Goal: Information Seeking & Learning: Find specific fact

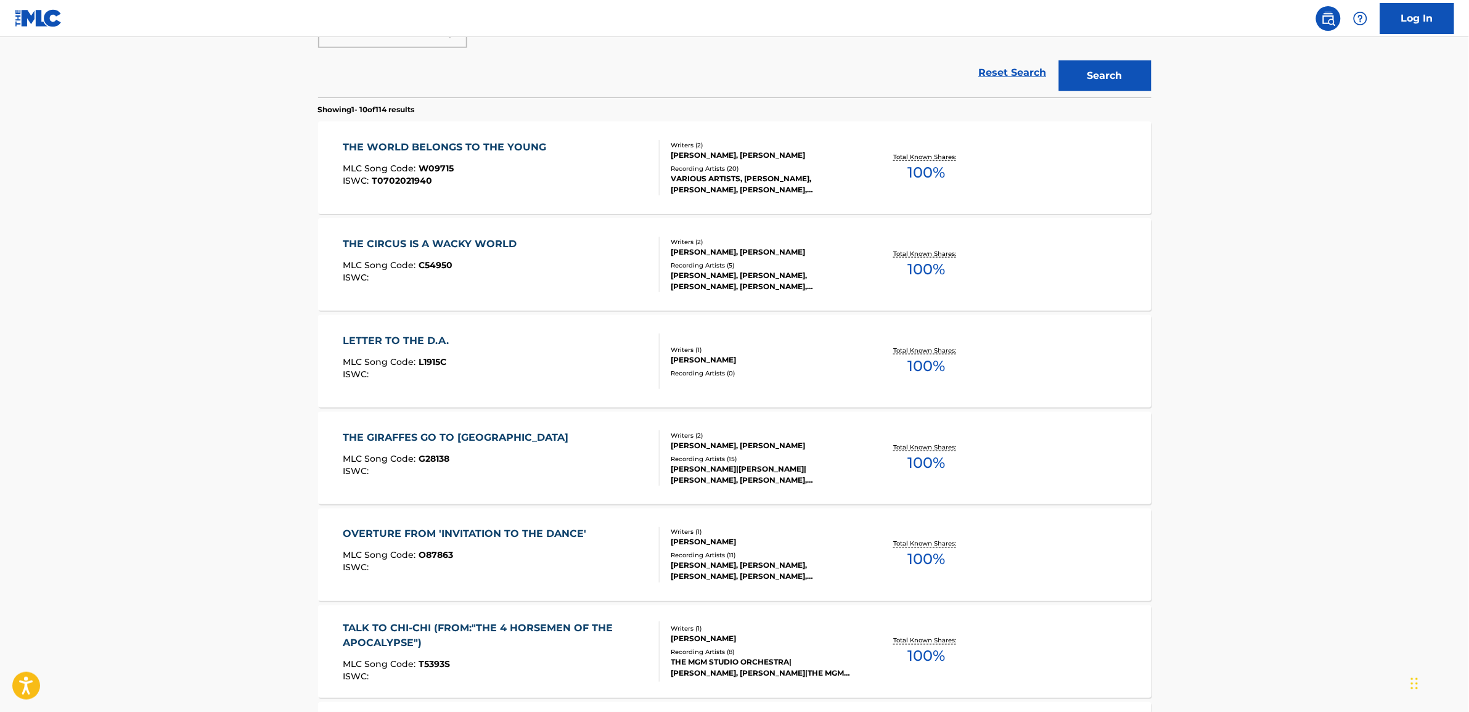
scroll to position [462, 0]
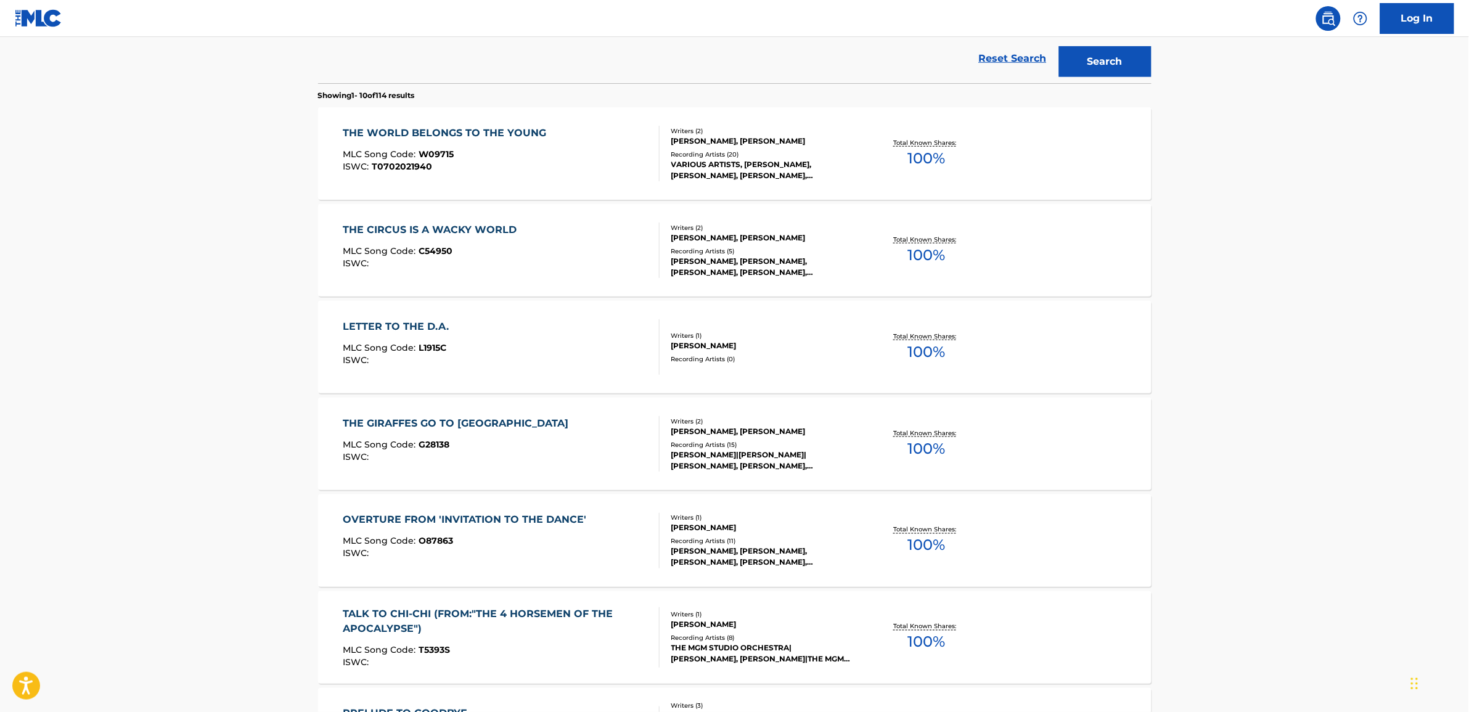
click at [469, 524] on div "OVERTURE FROM 'INVITATION TO THE DANCE'" at bounding box center [468, 520] width 250 height 15
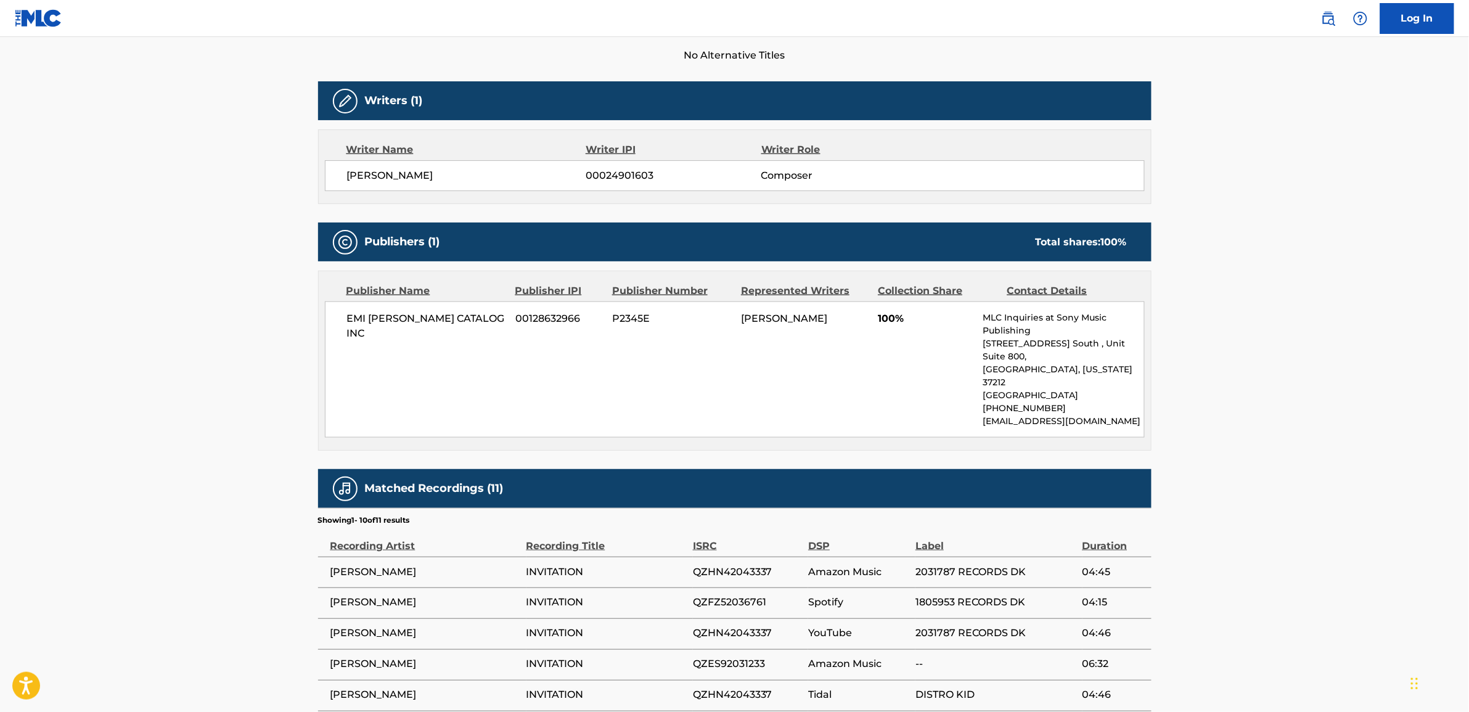
scroll to position [385, 0]
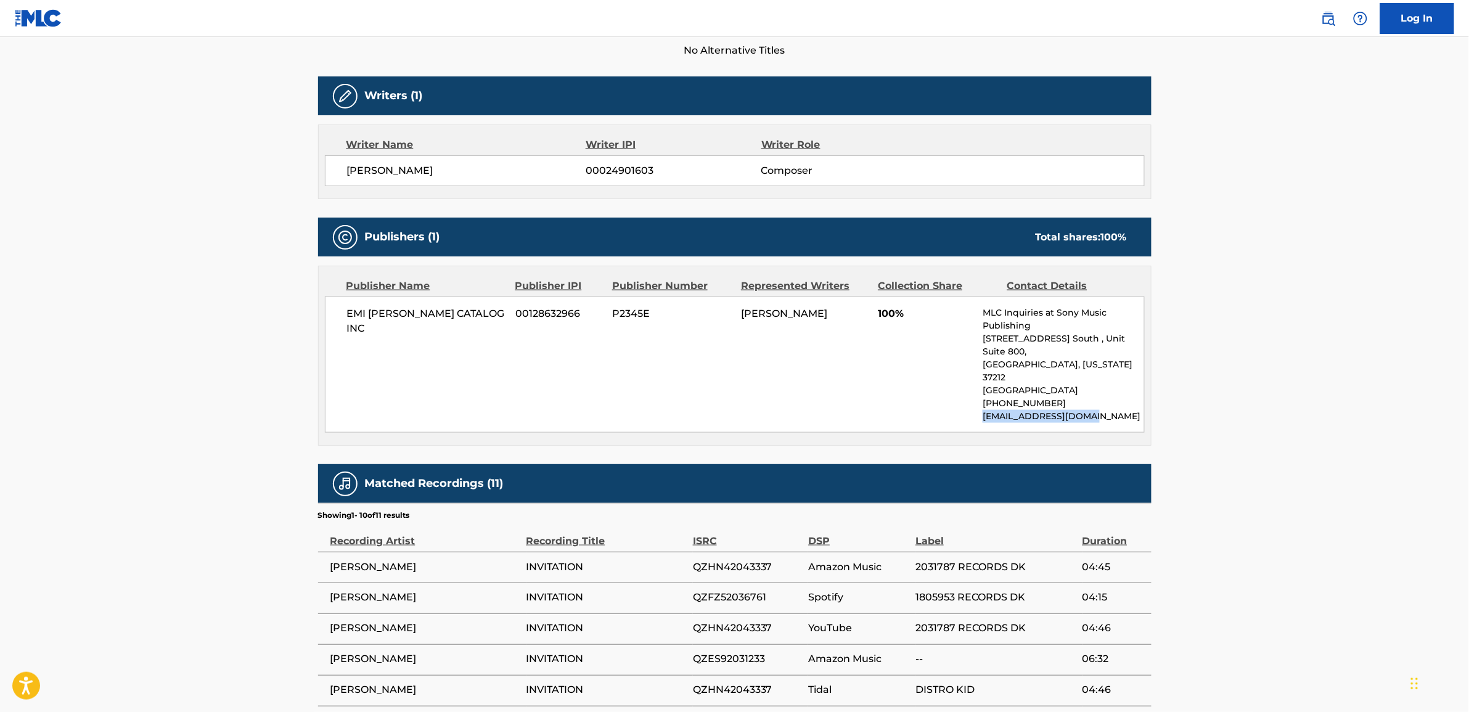
drag, startPoint x: 982, startPoint y: 392, endPoint x: 1096, endPoint y: 392, distance: 114.1
click at [1096, 392] on div "EMI [PERSON_NAME] CATALOG INC 00128632966 P2345E [PERSON_NAME] 100% MLC Inquiri…" at bounding box center [735, 365] width 820 height 136
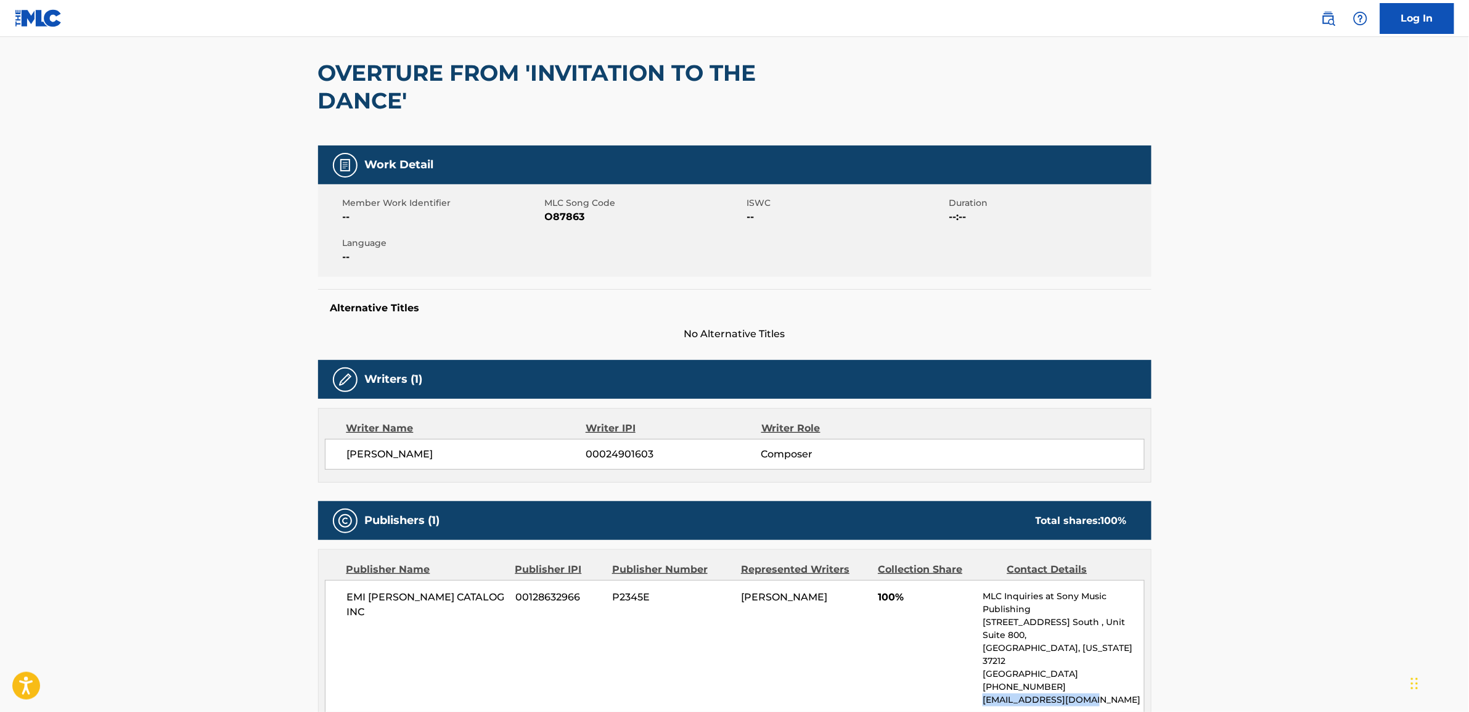
scroll to position [0, 0]
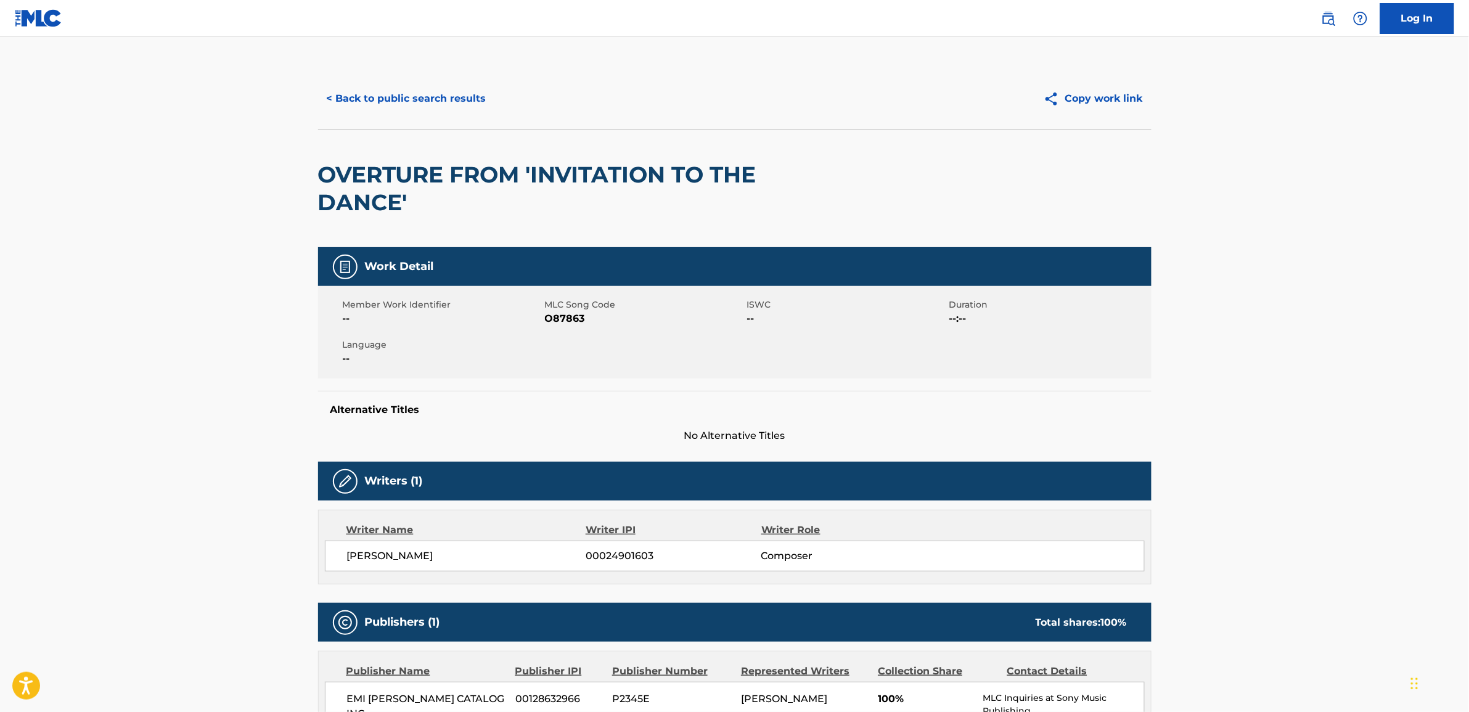
click at [325, 100] on button "< Back to public search results" at bounding box center [406, 98] width 177 height 31
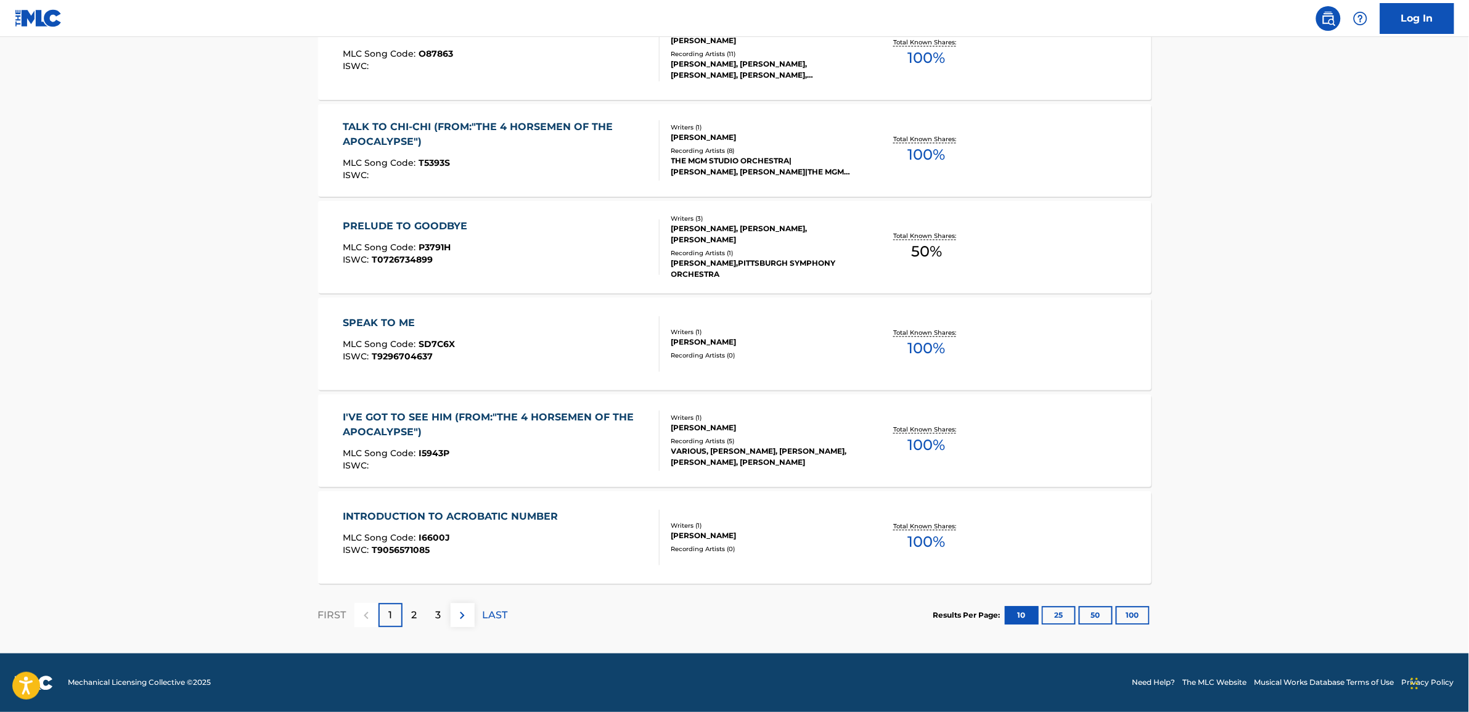
scroll to position [950, 0]
click at [1139, 618] on button "100" at bounding box center [1133, 615] width 34 height 18
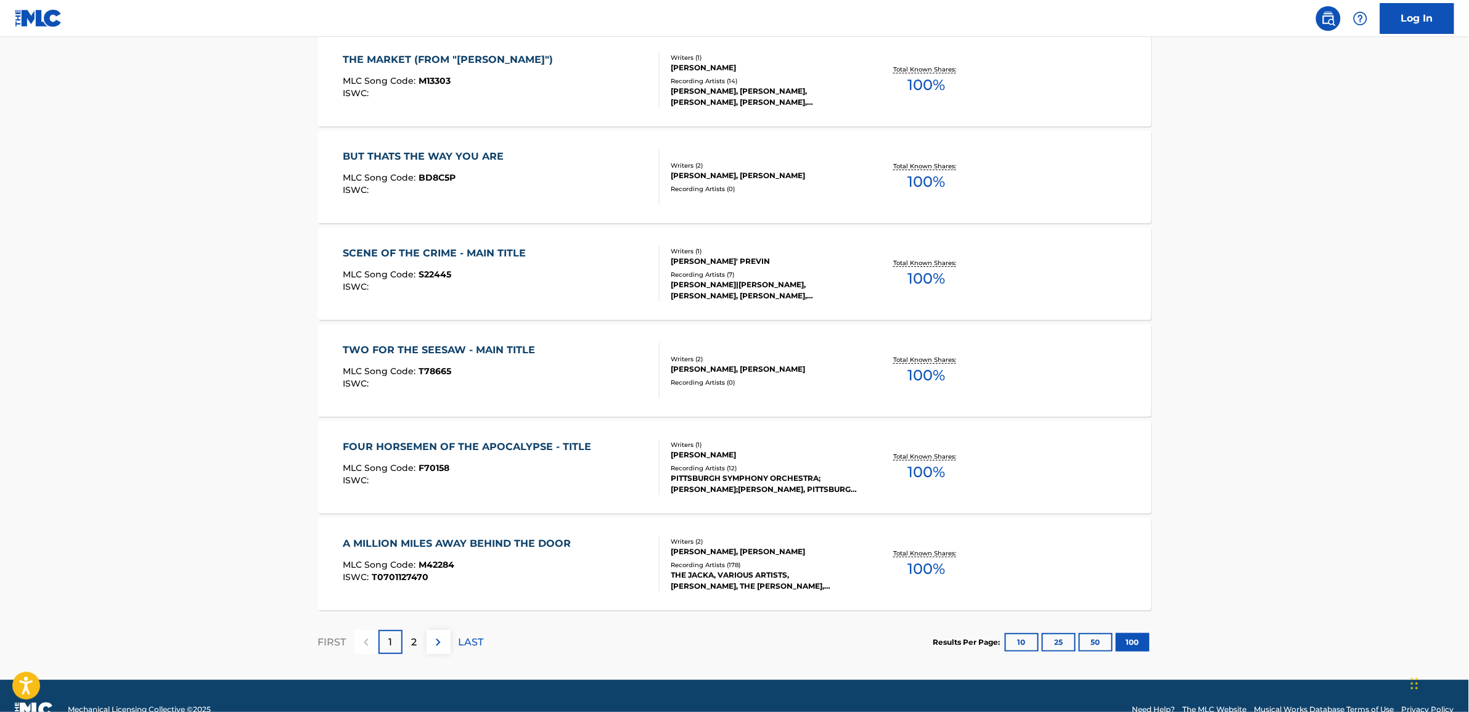
scroll to position [9662, 0]
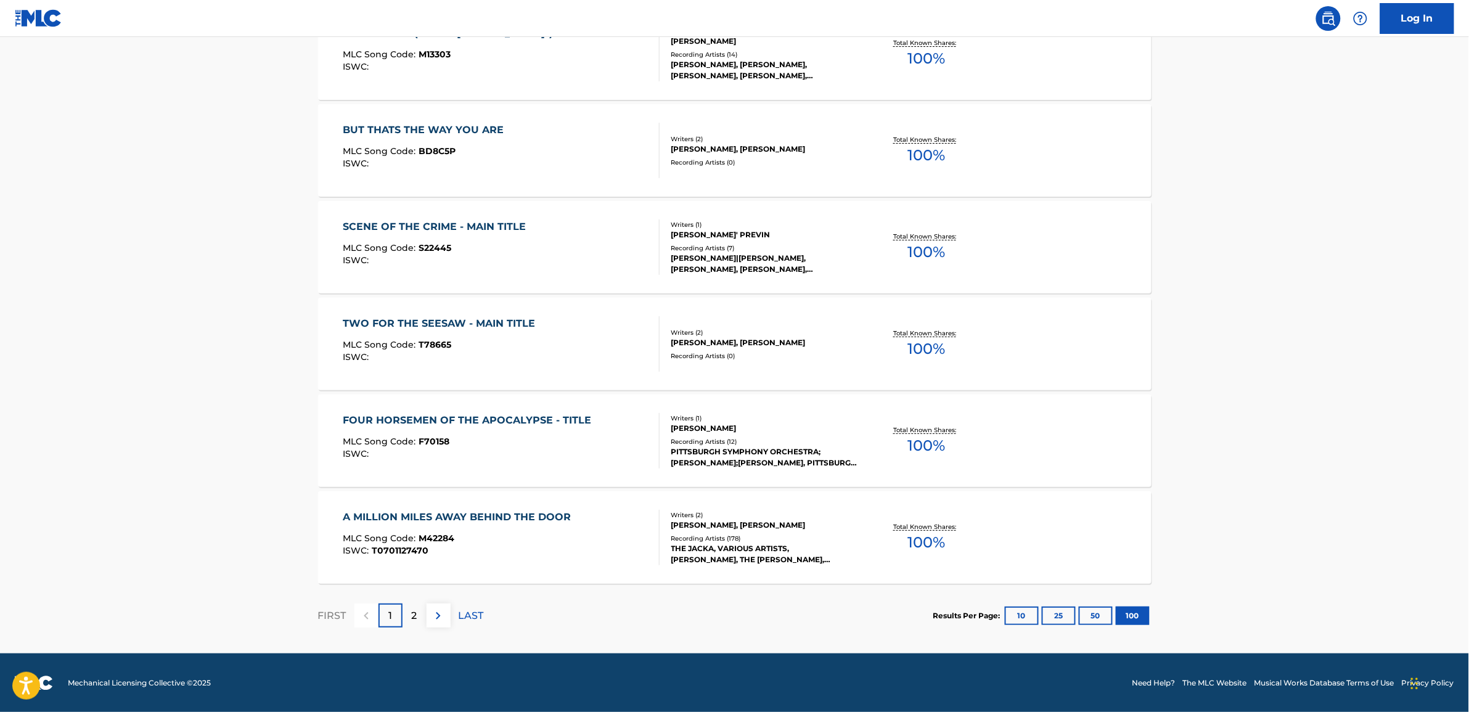
click at [469, 623] on div "LAST" at bounding box center [471, 616] width 25 height 24
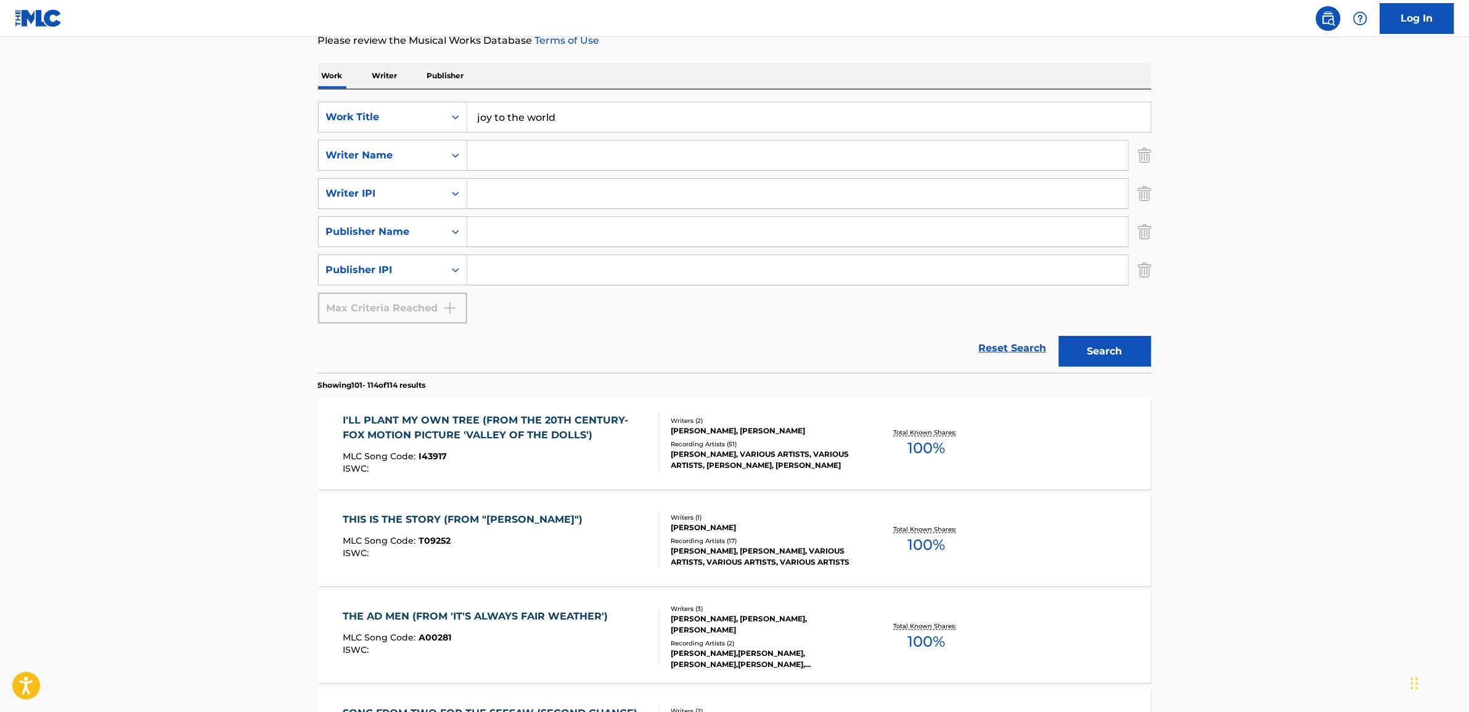
scroll to position [104, 0]
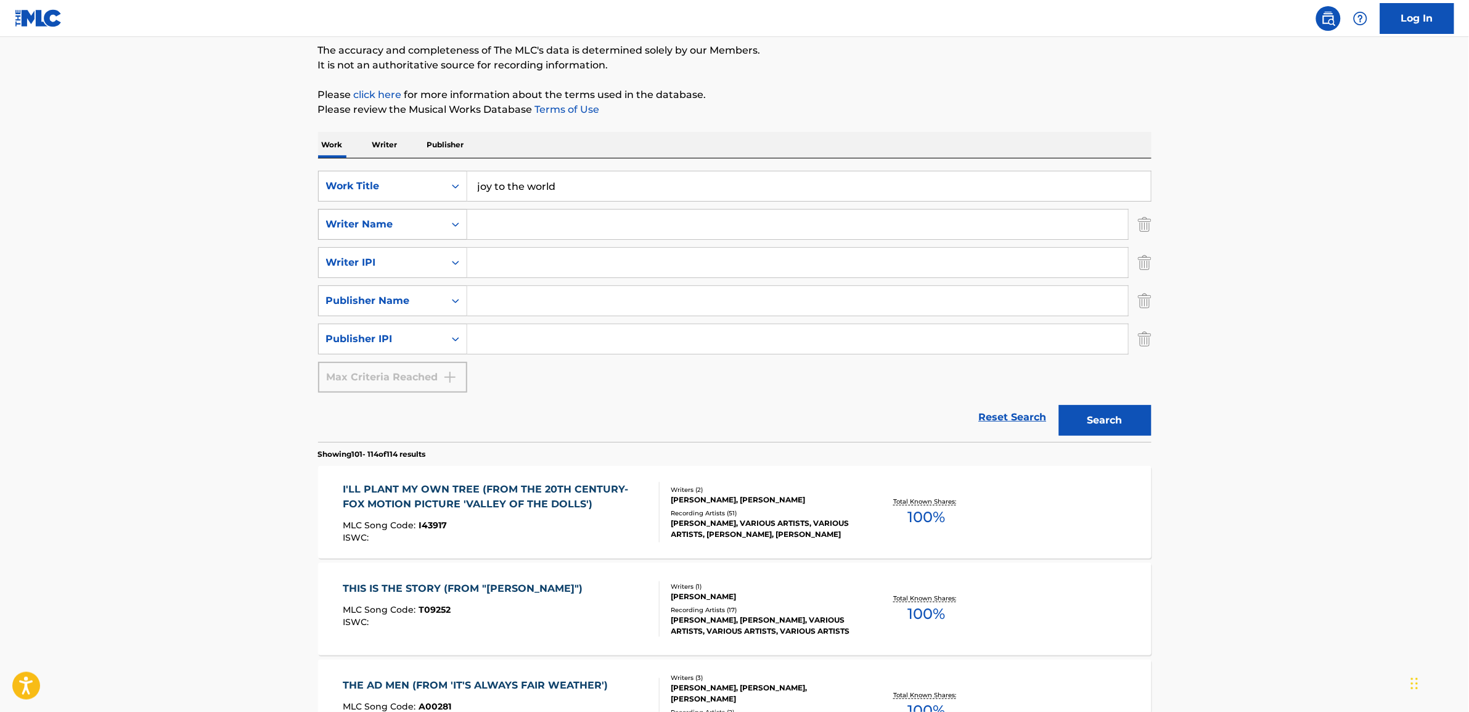
click at [453, 226] on icon "Search Form" at bounding box center [456, 224] width 12 height 12
click at [454, 340] on icon "Search Form" at bounding box center [456, 339] width 12 height 12
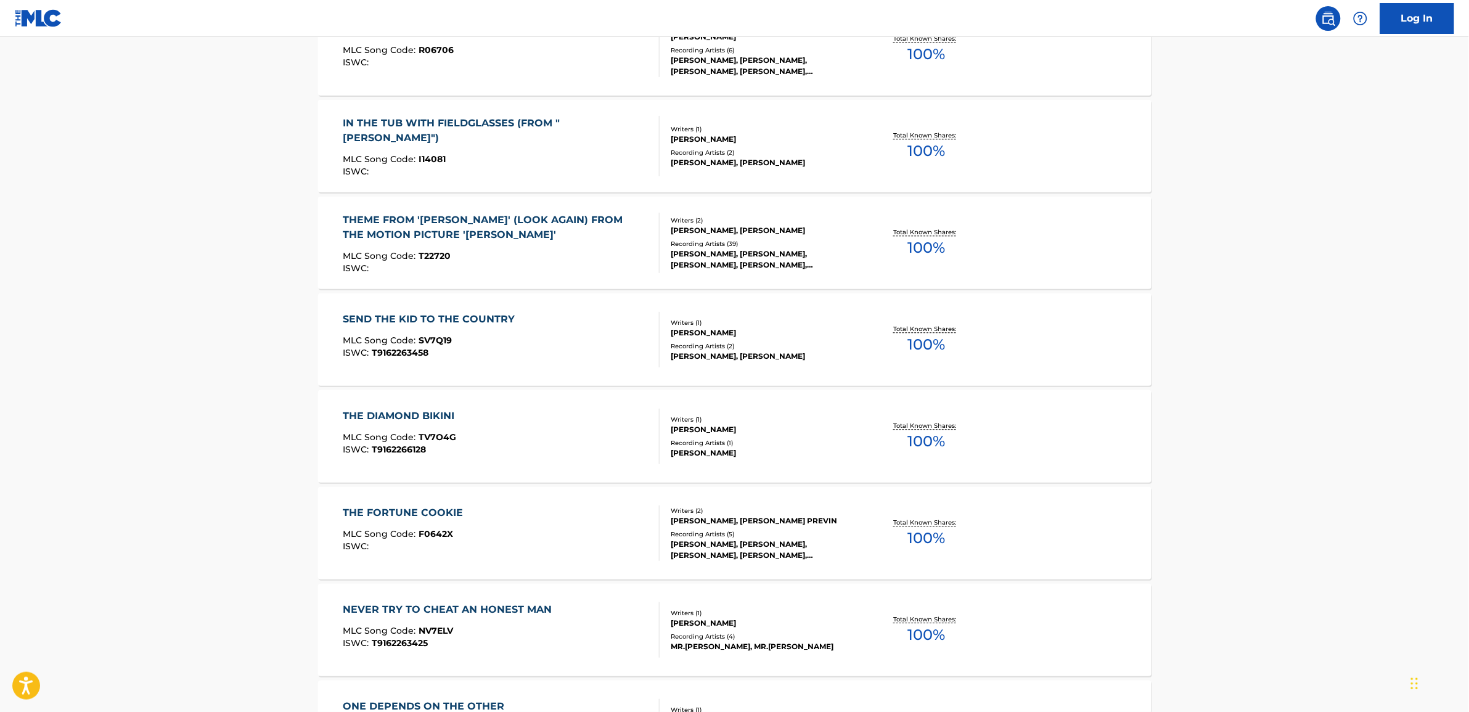
scroll to position [1337, 0]
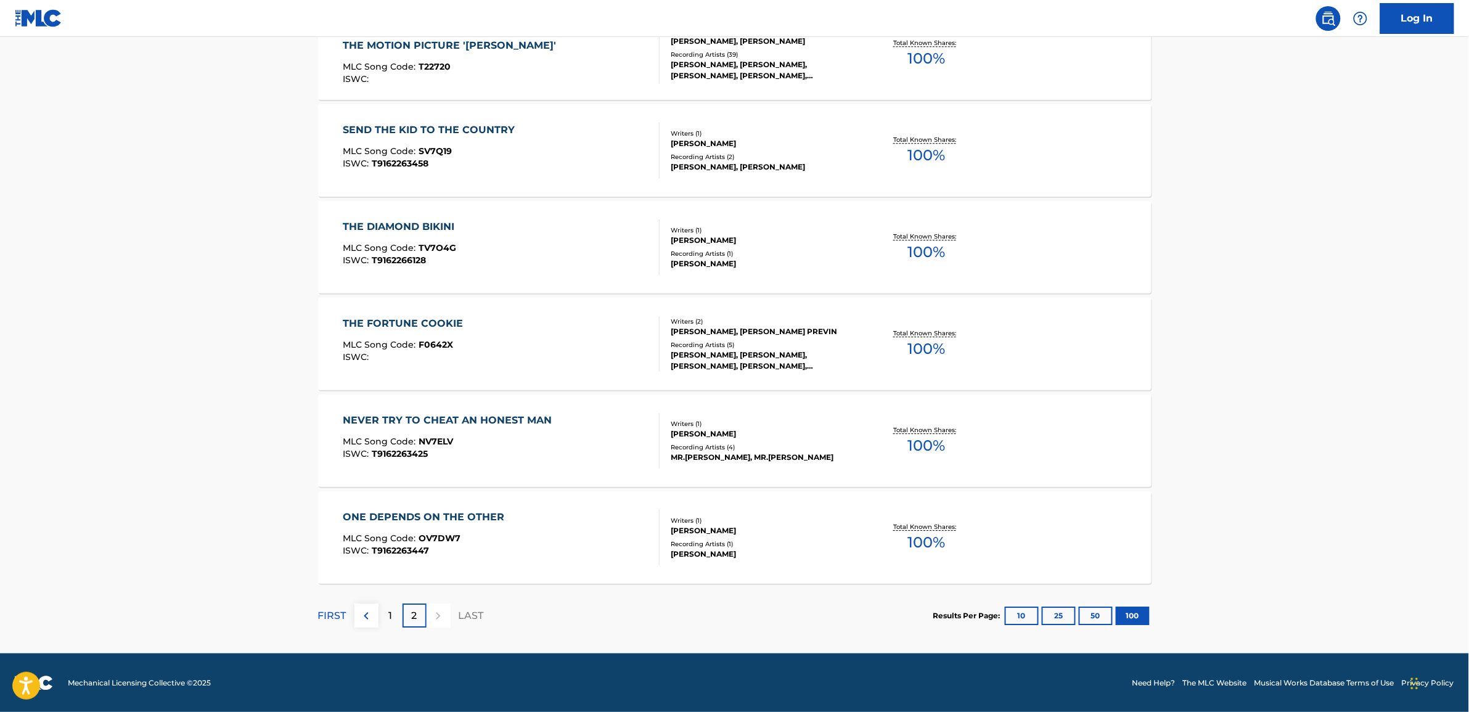
click at [364, 615] on img at bounding box center [366, 616] width 15 height 15
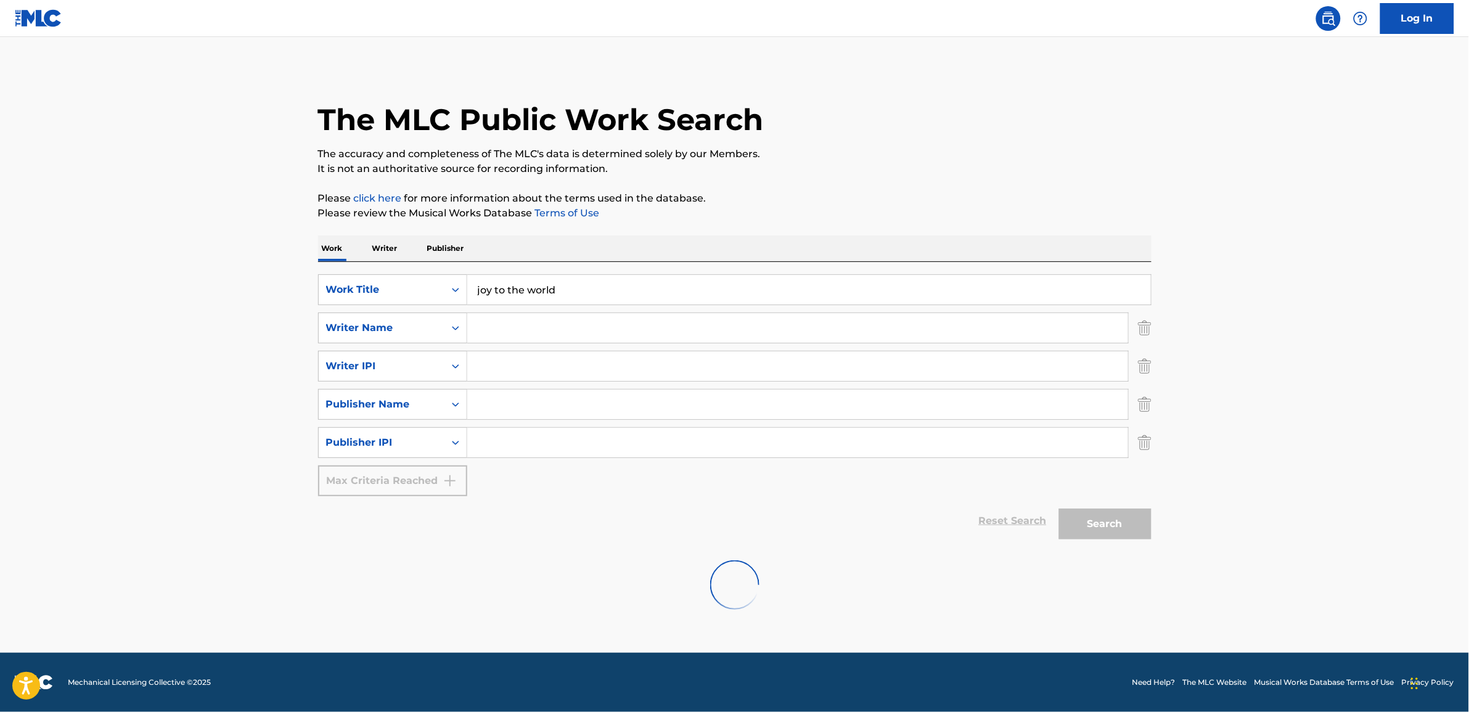
scroll to position [0, 0]
